Goal: Task Accomplishment & Management: Use online tool/utility

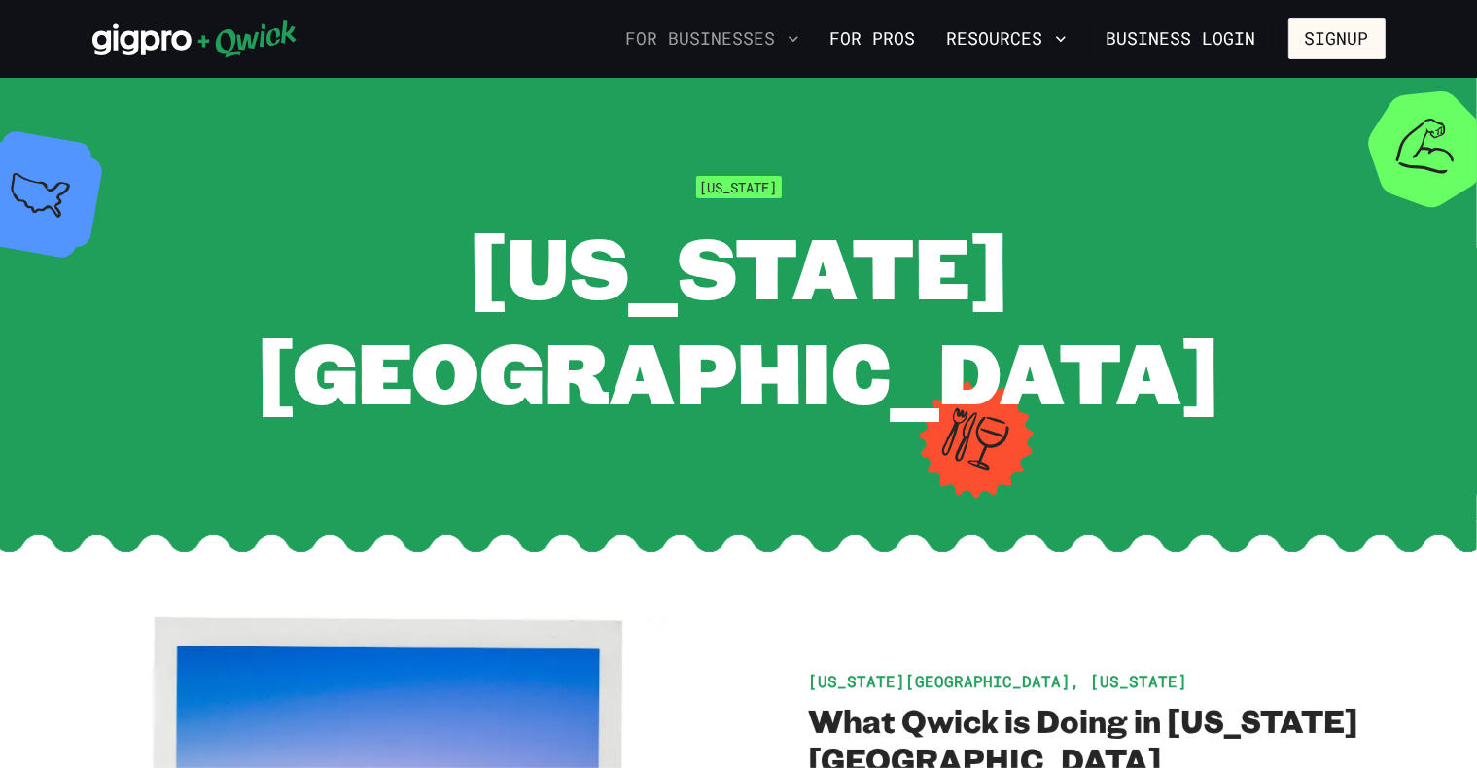
click at [764, 33] on button "For Businesses" at bounding box center [712, 38] width 189 height 33
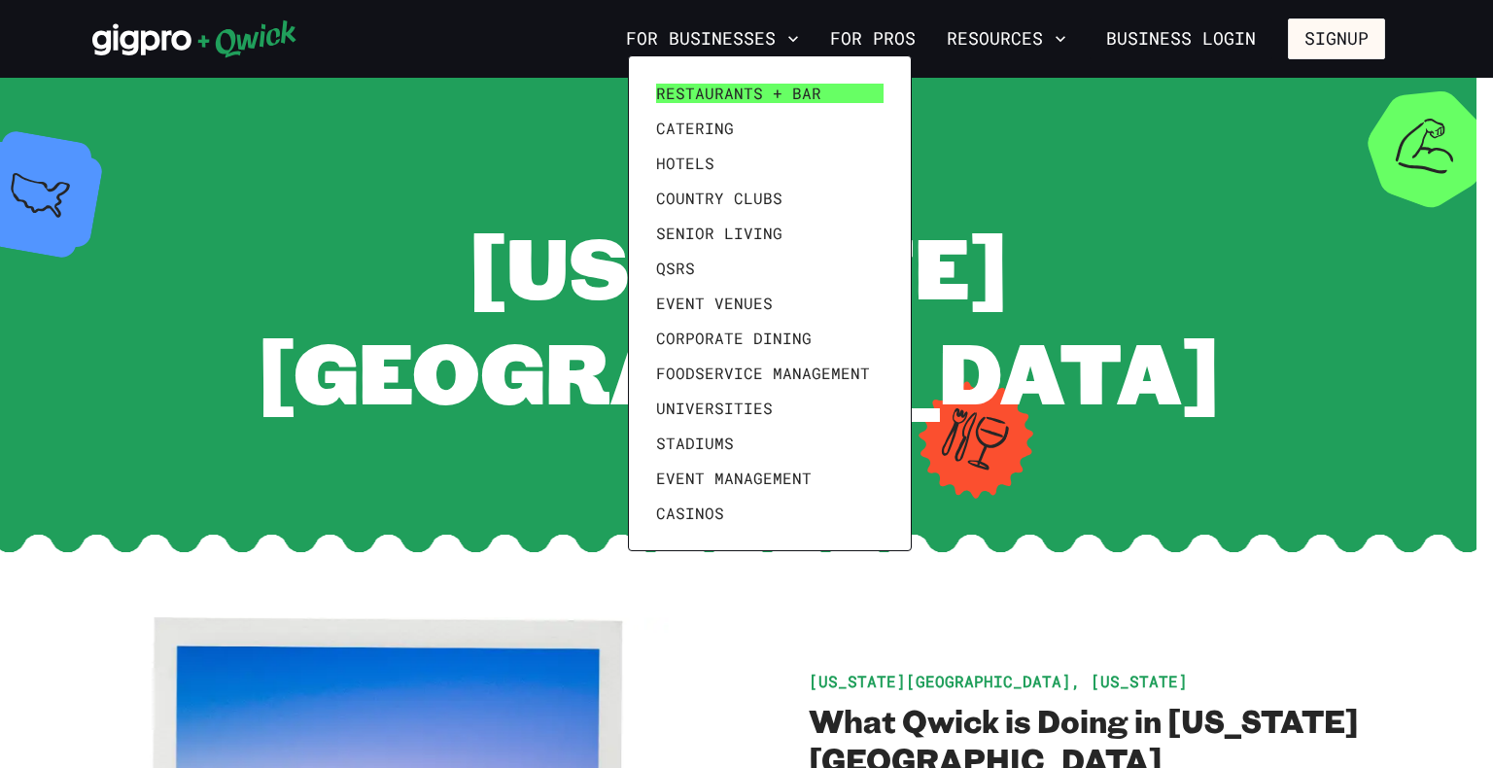
click at [704, 91] on span "Restaurants + Bar" at bounding box center [738, 93] width 165 height 19
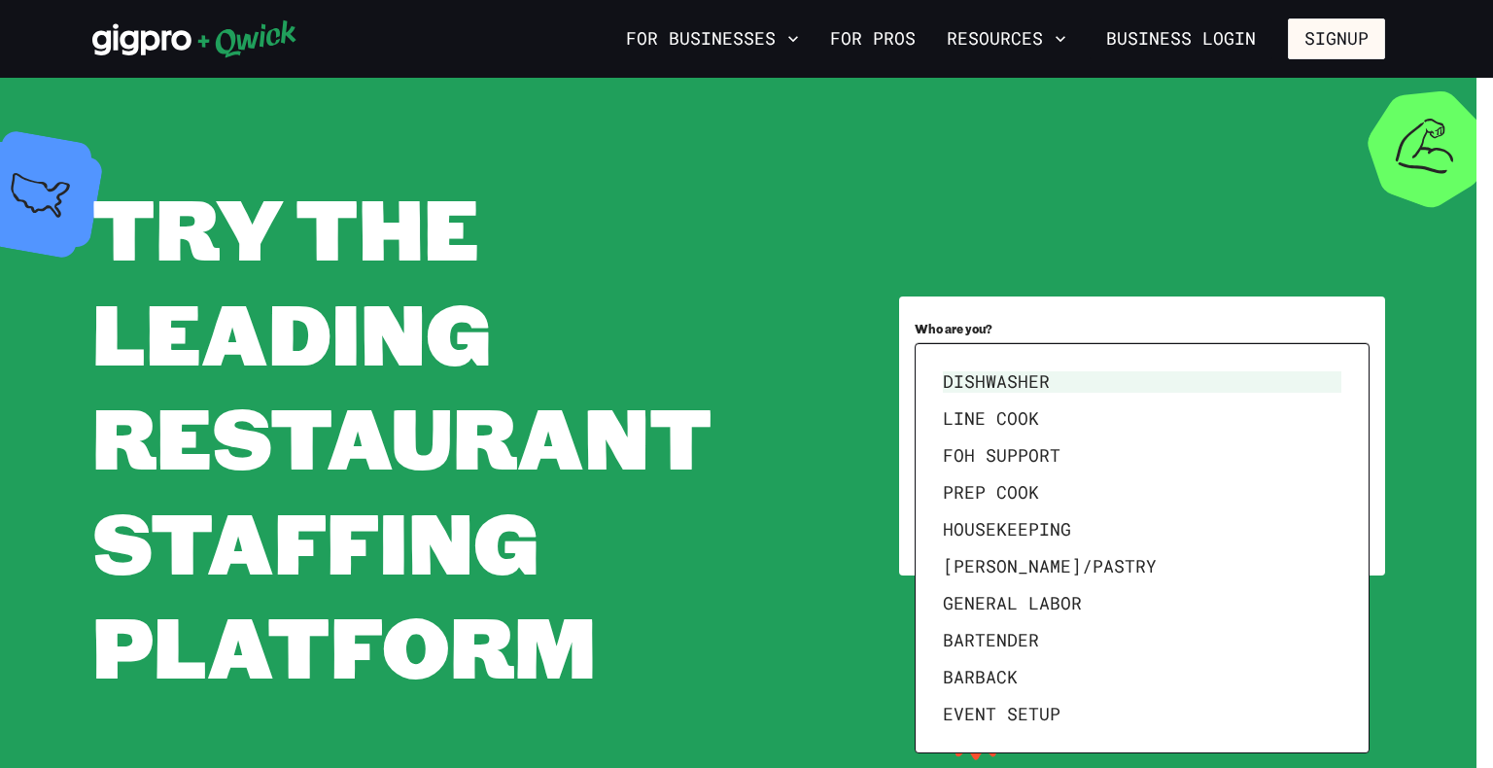
click at [772, 442] on body "**********" at bounding box center [746, 384] width 1493 height 768
click at [771, 511] on div at bounding box center [746, 384] width 1493 height 768
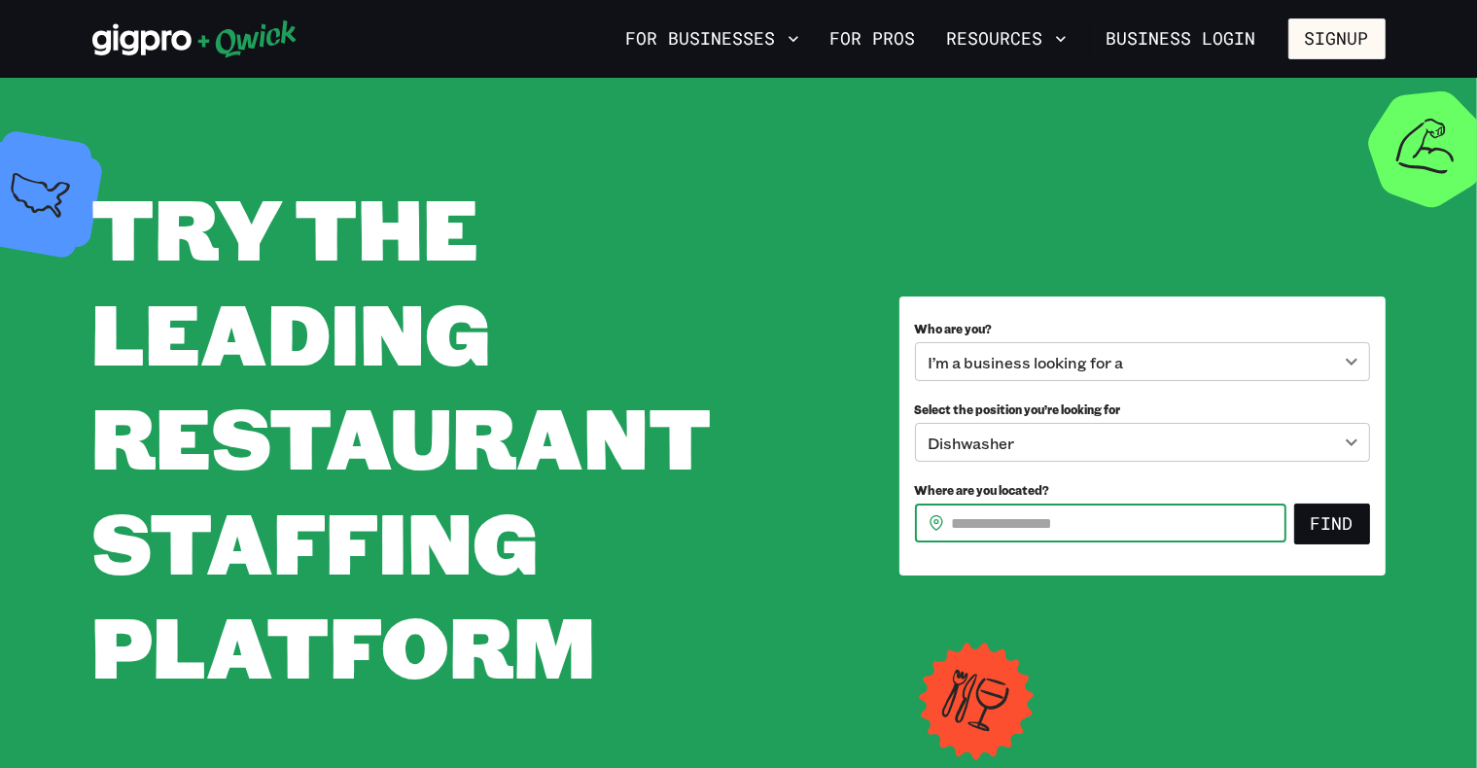
click at [772, 529] on input "Where are you located?" at bounding box center [1119, 523] width 334 height 39
type input "*****"
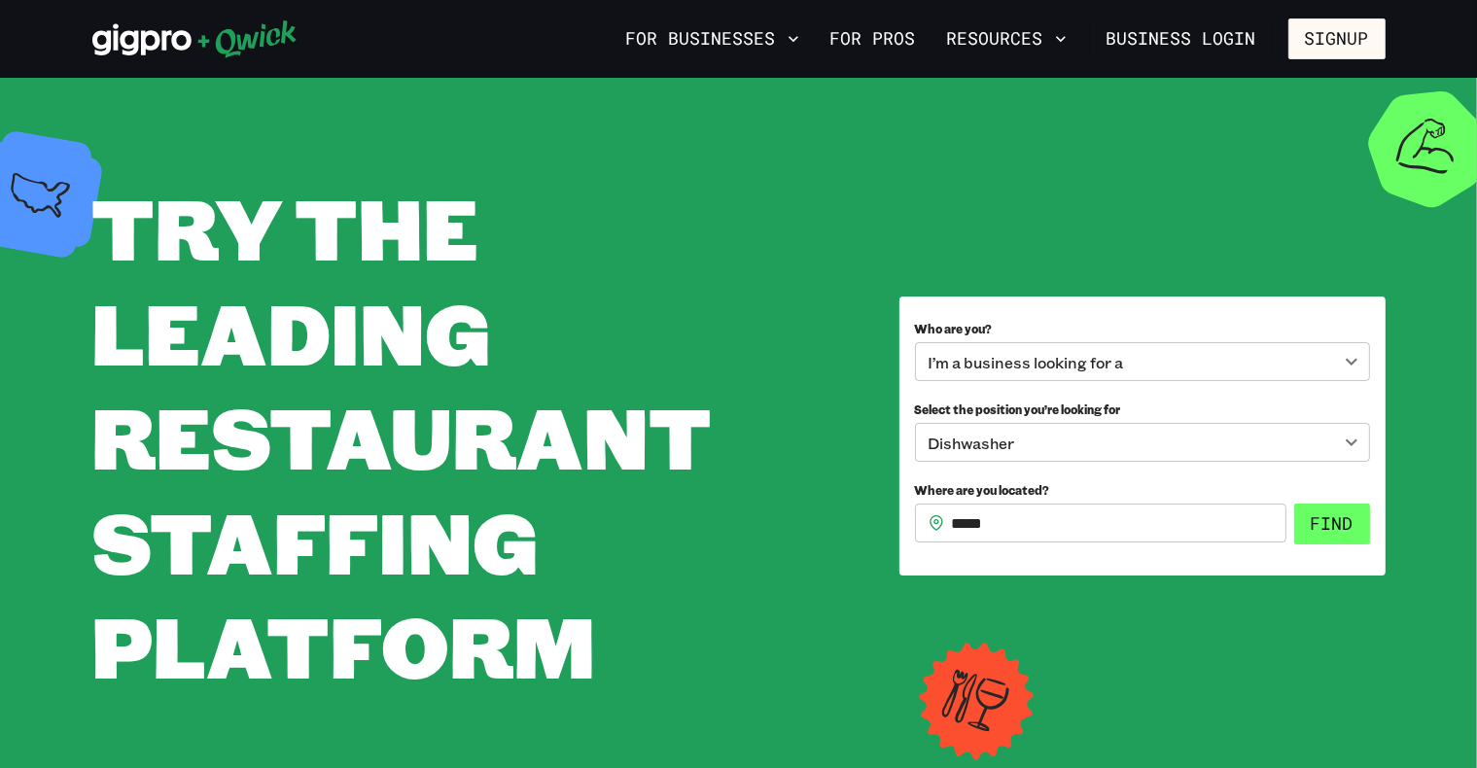
click at [772, 527] on button "Find" at bounding box center [1332, 524] width 76 height 41
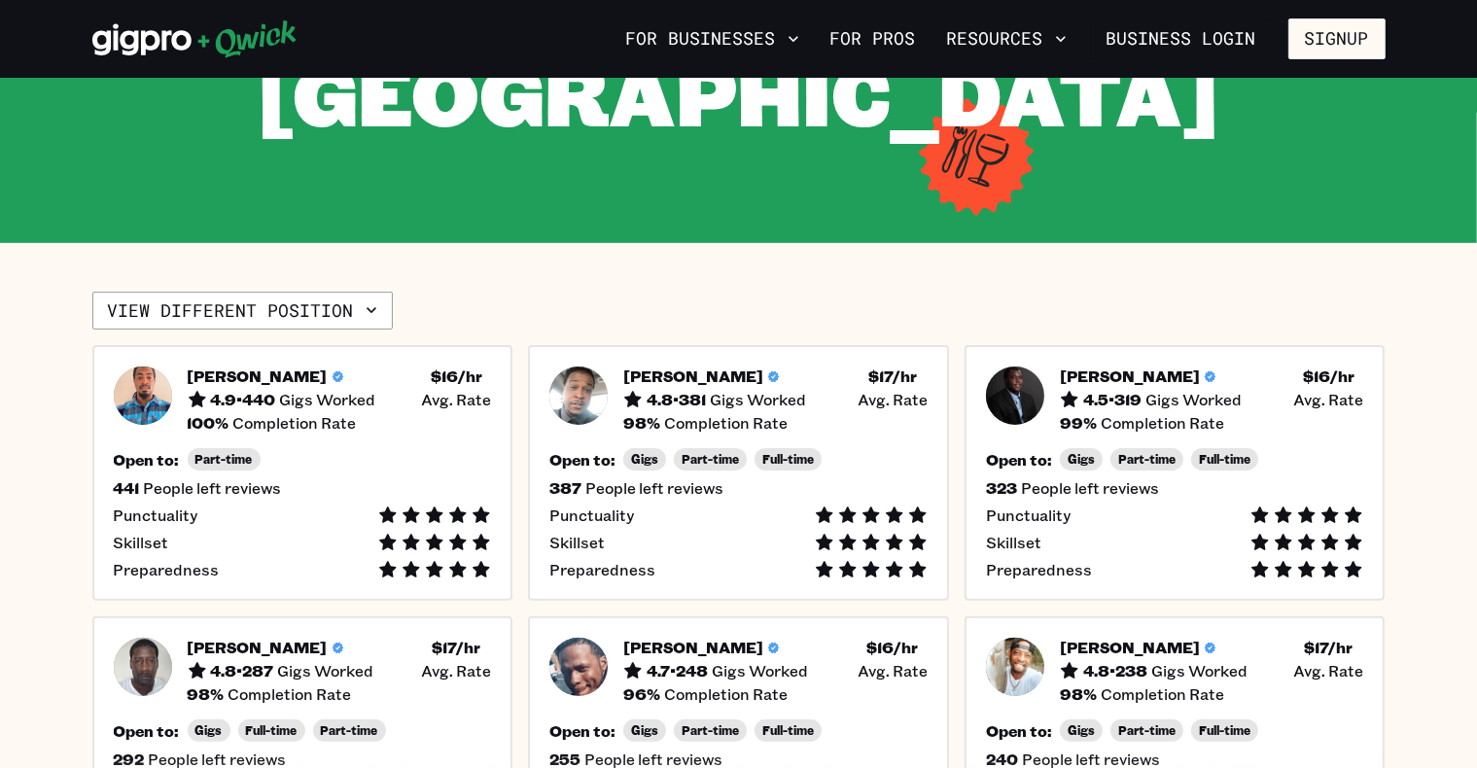
scroll to position [378, 0]
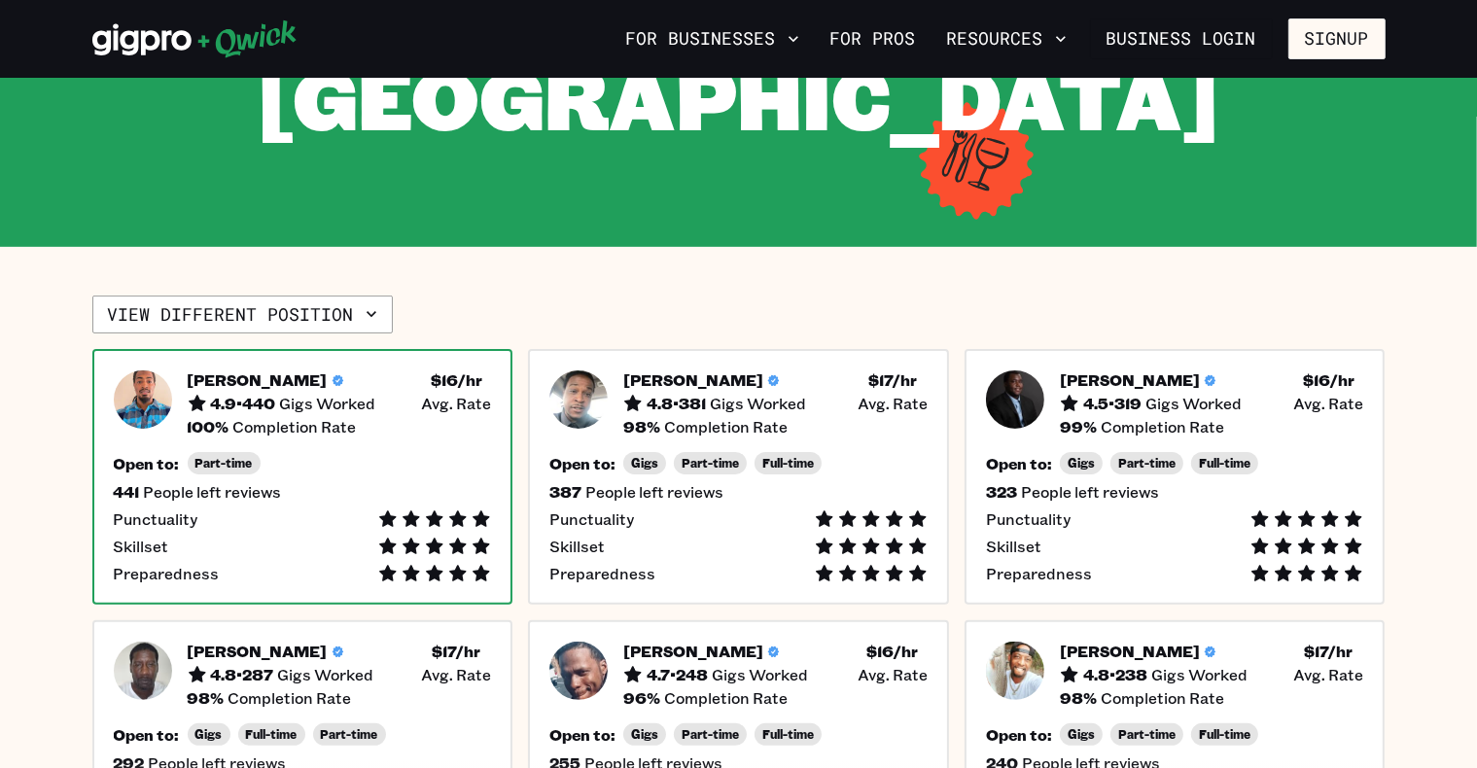
click at [342, 349] on div "[PERSON_NAME] 4.9 • 440 Gigs Worked $ 16 /hr • Avg. Rate 100 % Completion Rate …" at bounding box center [302, 477] width 421 height 256
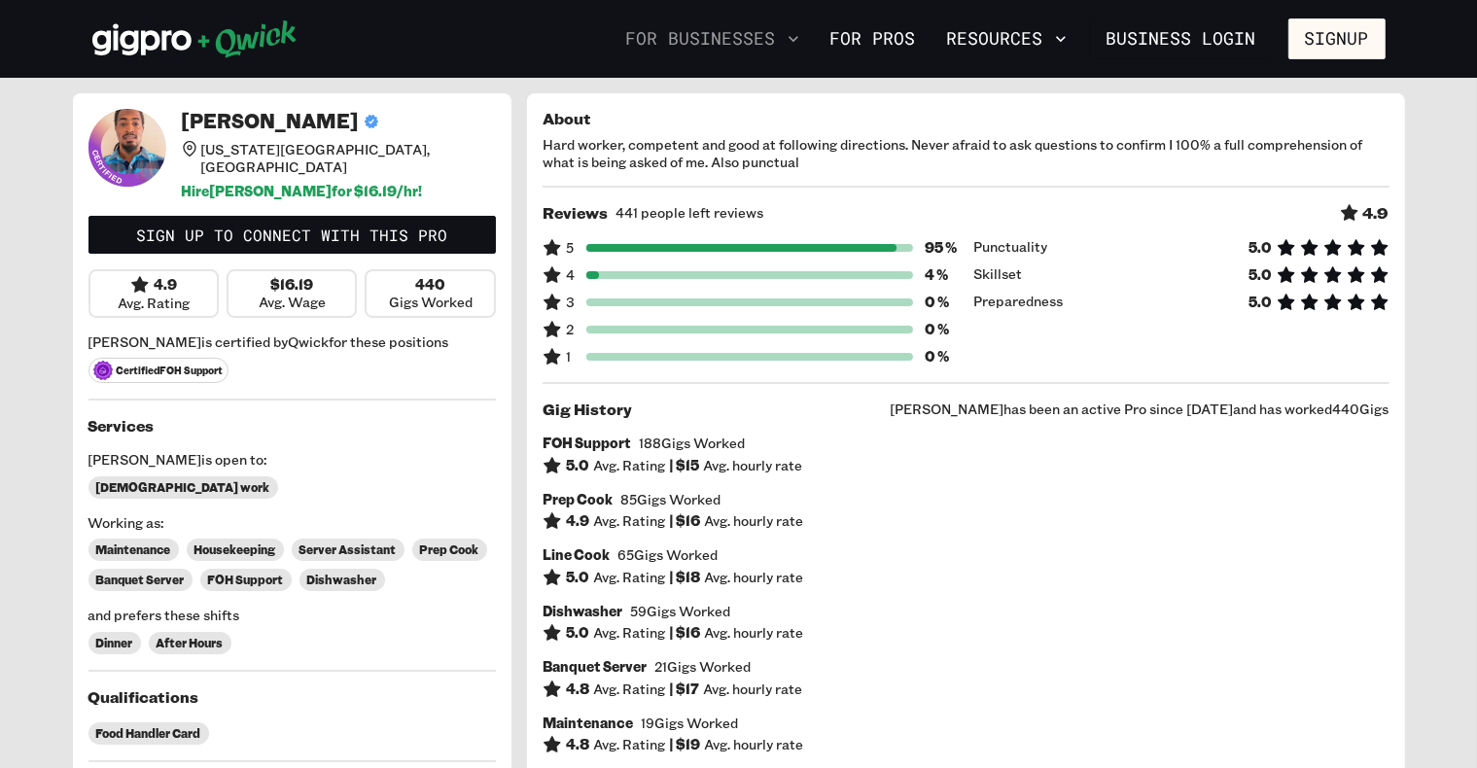
click at [729, 33] on button "For Businesses" at bounding box center [712, 38] width 189 height 33
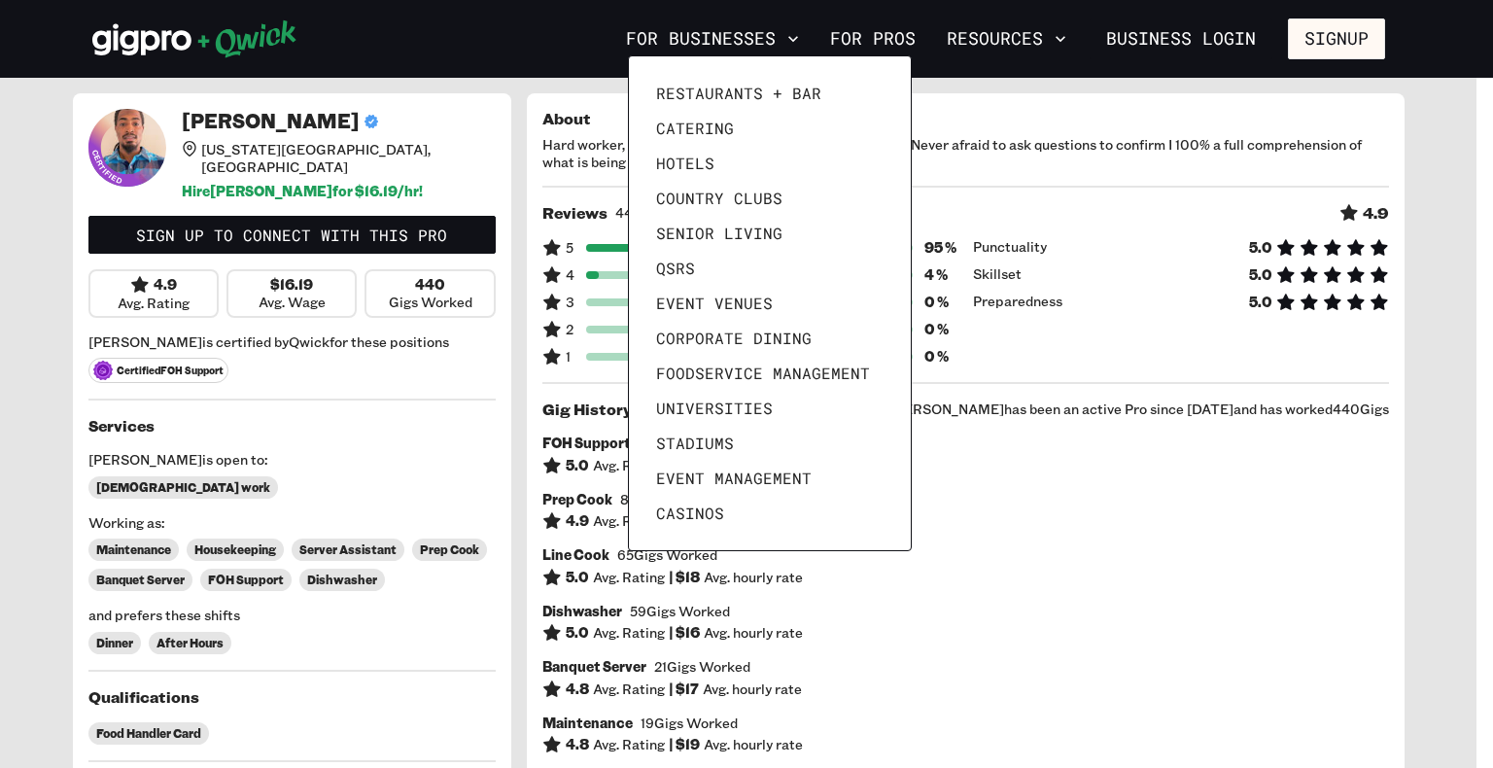
click at [450, 8] on div at bounding box center [746, 384] width 1493 height 768
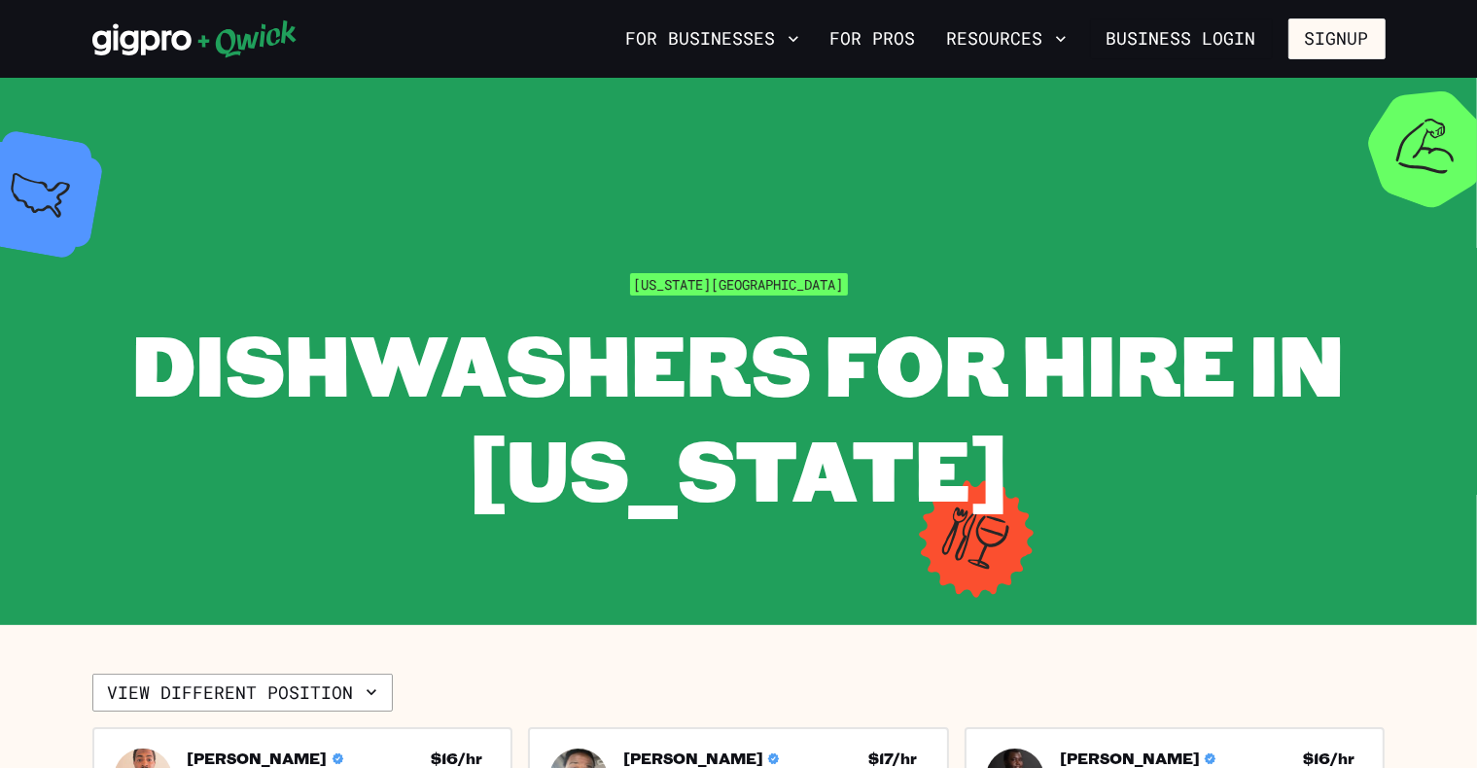
scroll to position [378, 0]
